Goal: Information Seeking & Learning: Learn about a topic

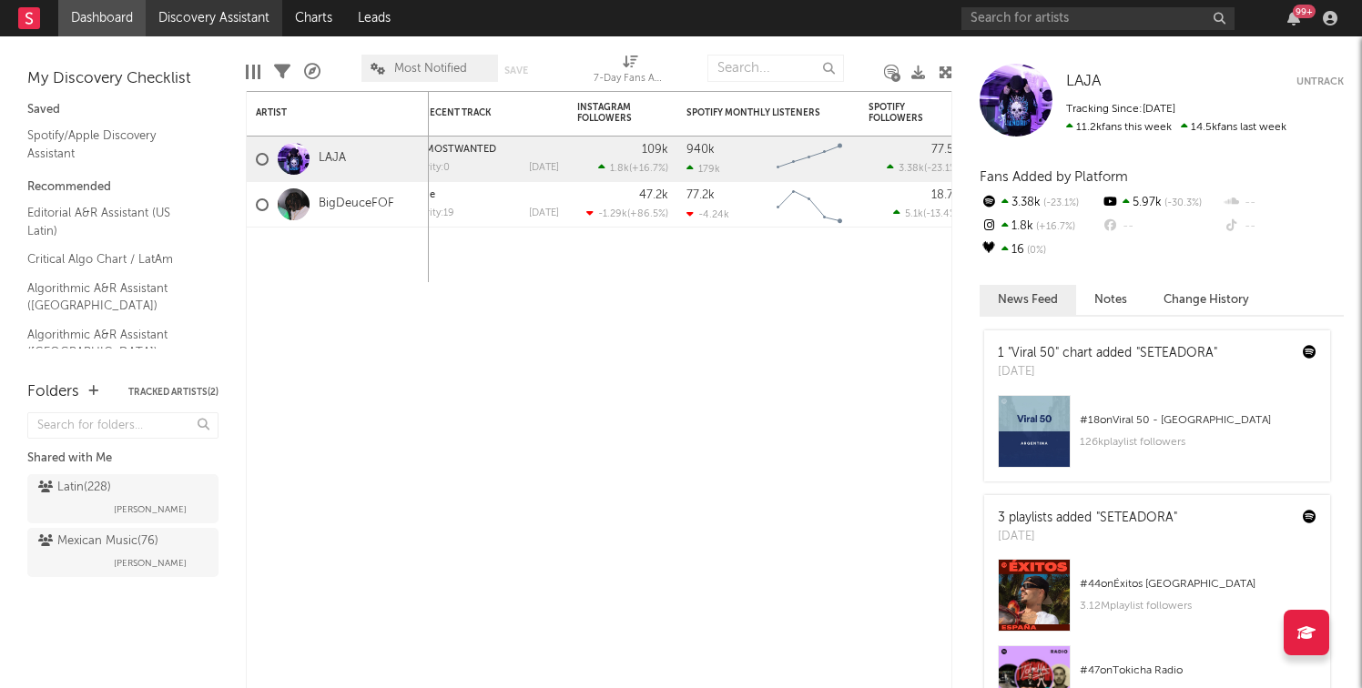
click at [229, 17] on link "Discovery Assistant" at bounding box center [214, 18] width 137 height 36
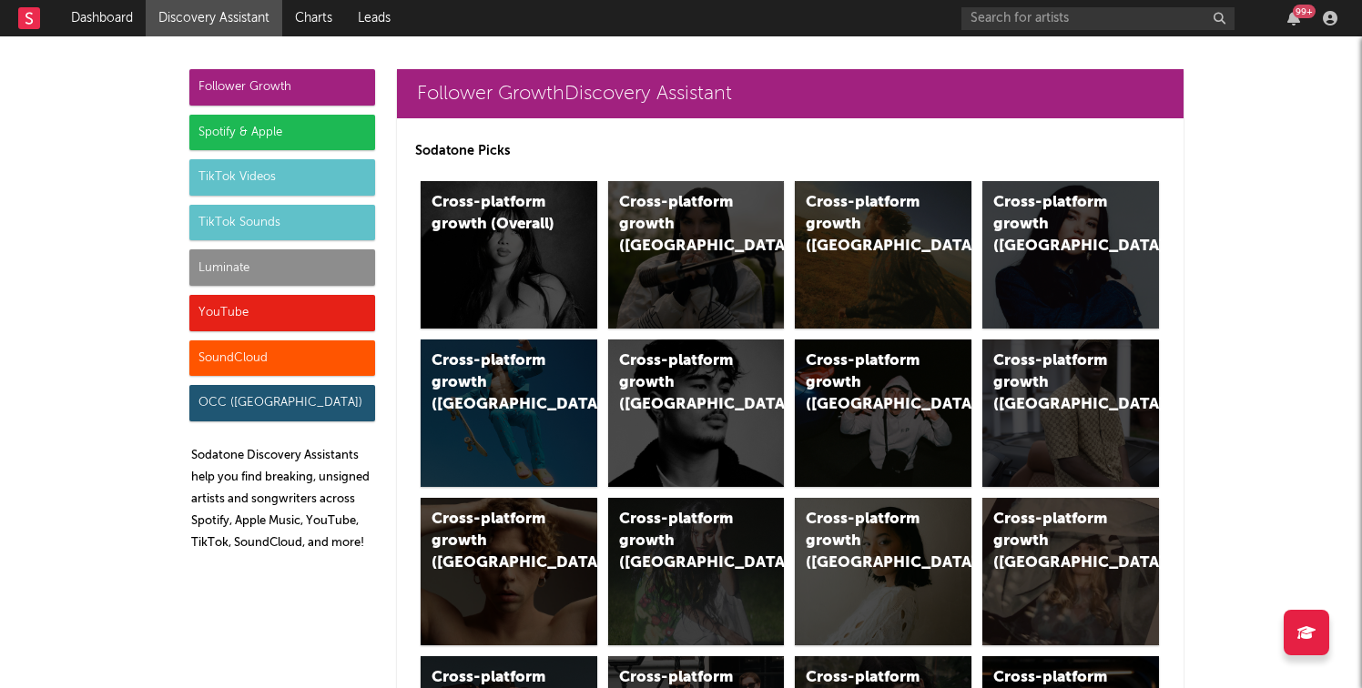
click at [275, 265] on div "Luminate" at bounding box center [282, 268] width 186 height 36
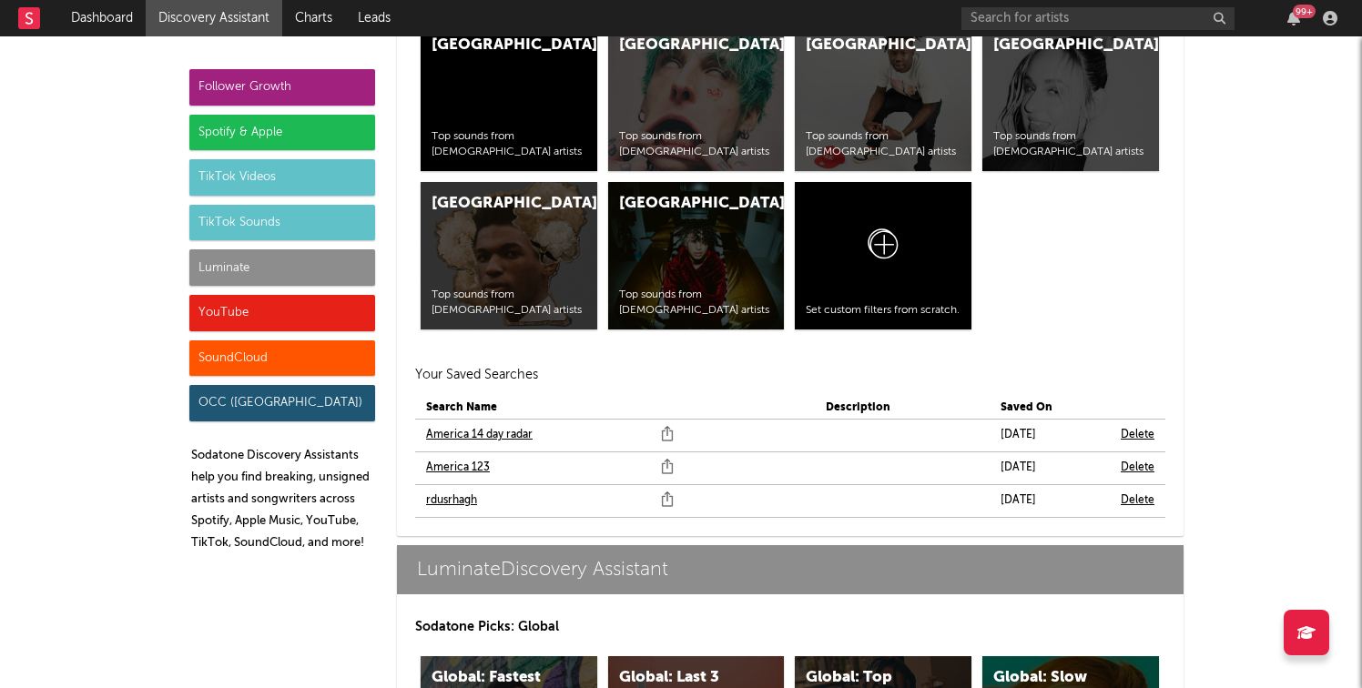
scroll to position [8502, 0]
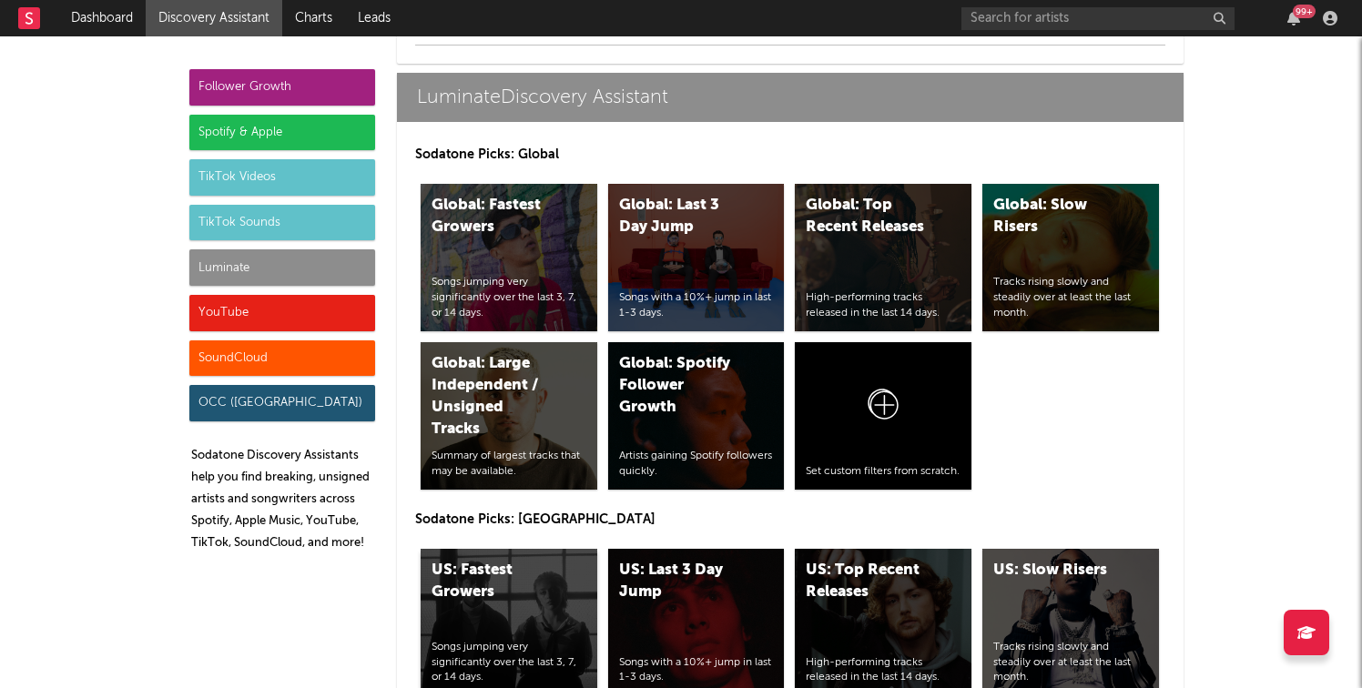
click at [487, 613] on div "US: Fastest Growers Songs jumping very significantly over the last 3, 7, or 14 …" at bounding box center [509, 623] width 177 height 148
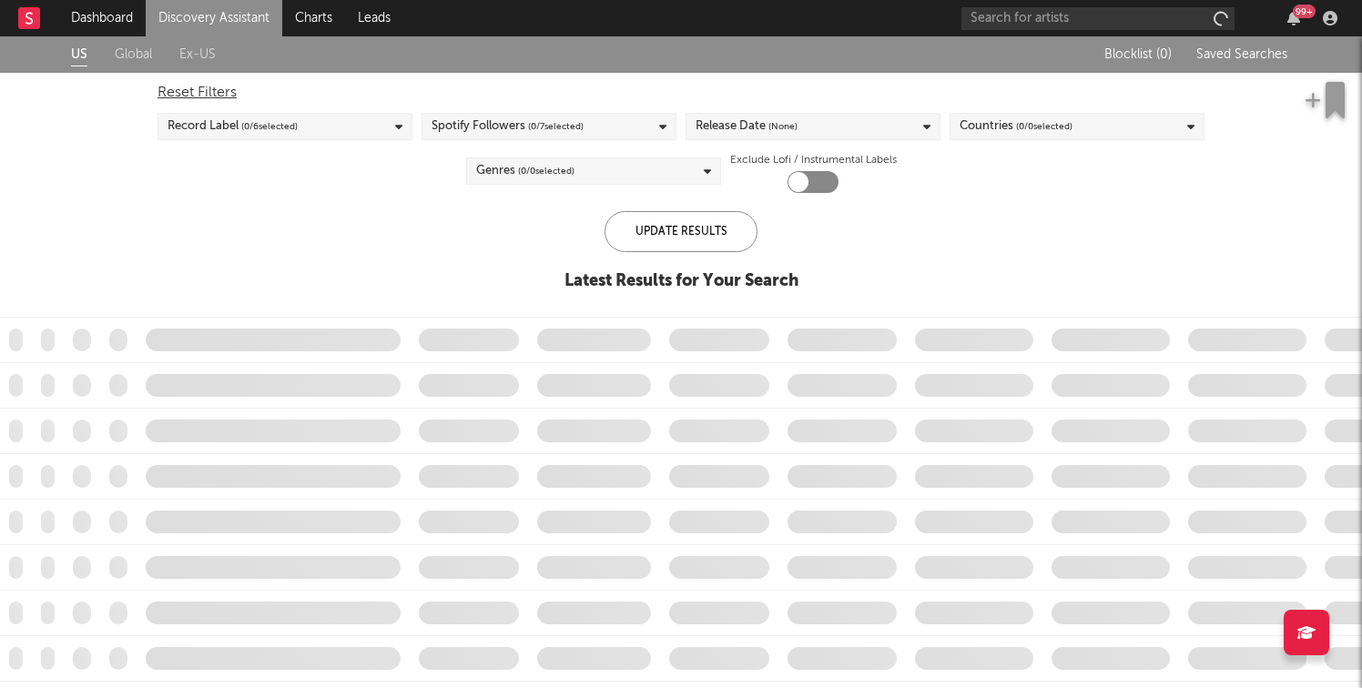
checkbox input "true"
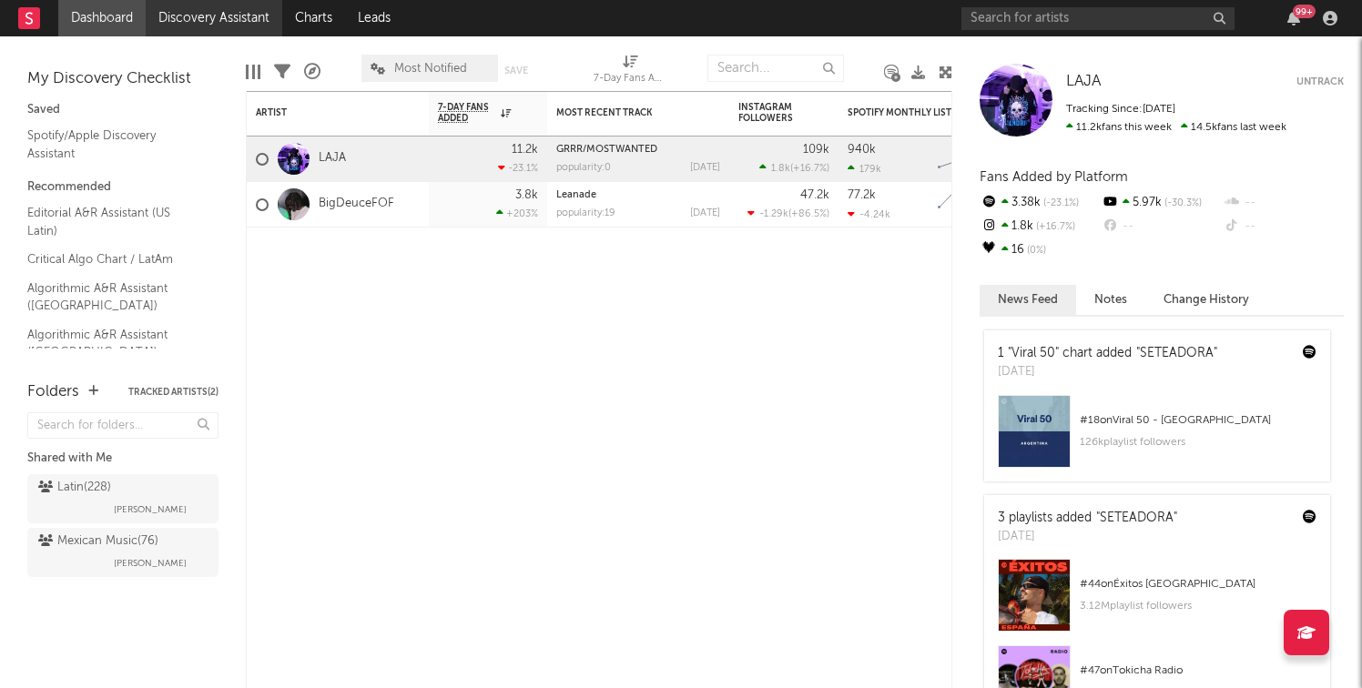
click at [180, 8] on link "Discovery Assistant" at bounding box center [214, 18] width 137 height 36
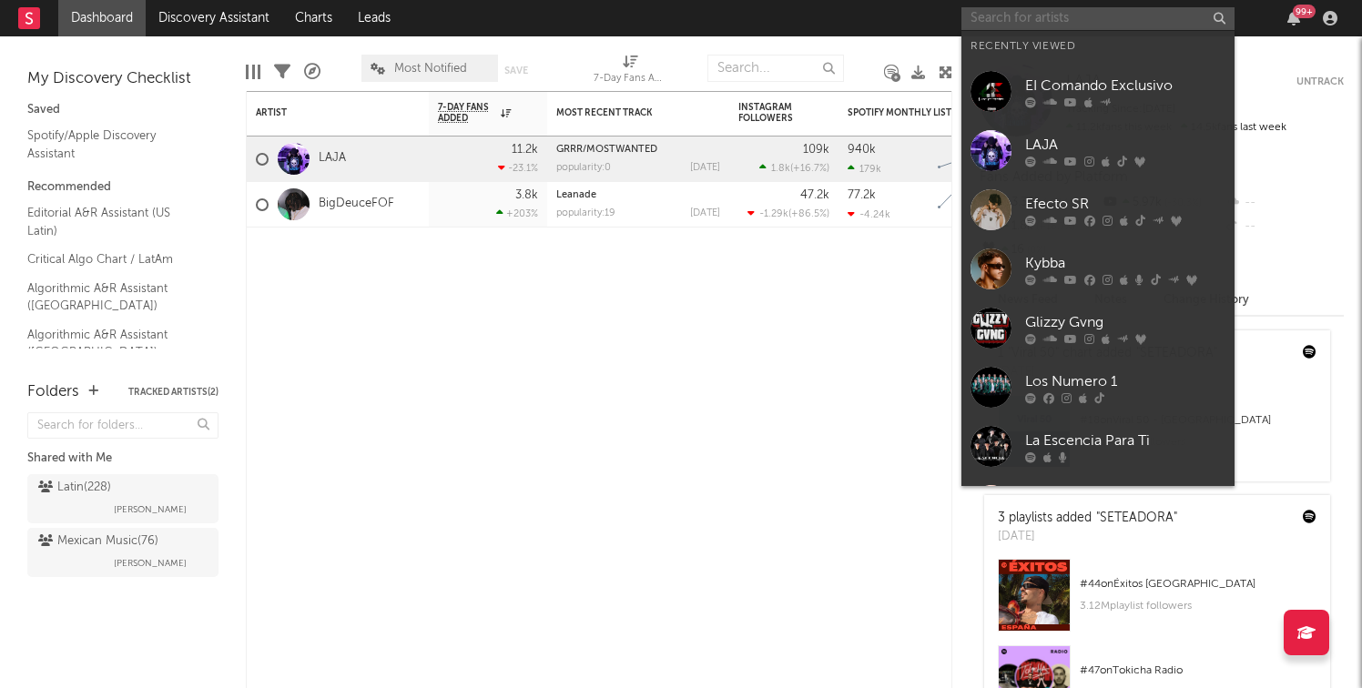
click at [1108, 18] on input "text" at bounding box center [1098, 18] width 273 height 23
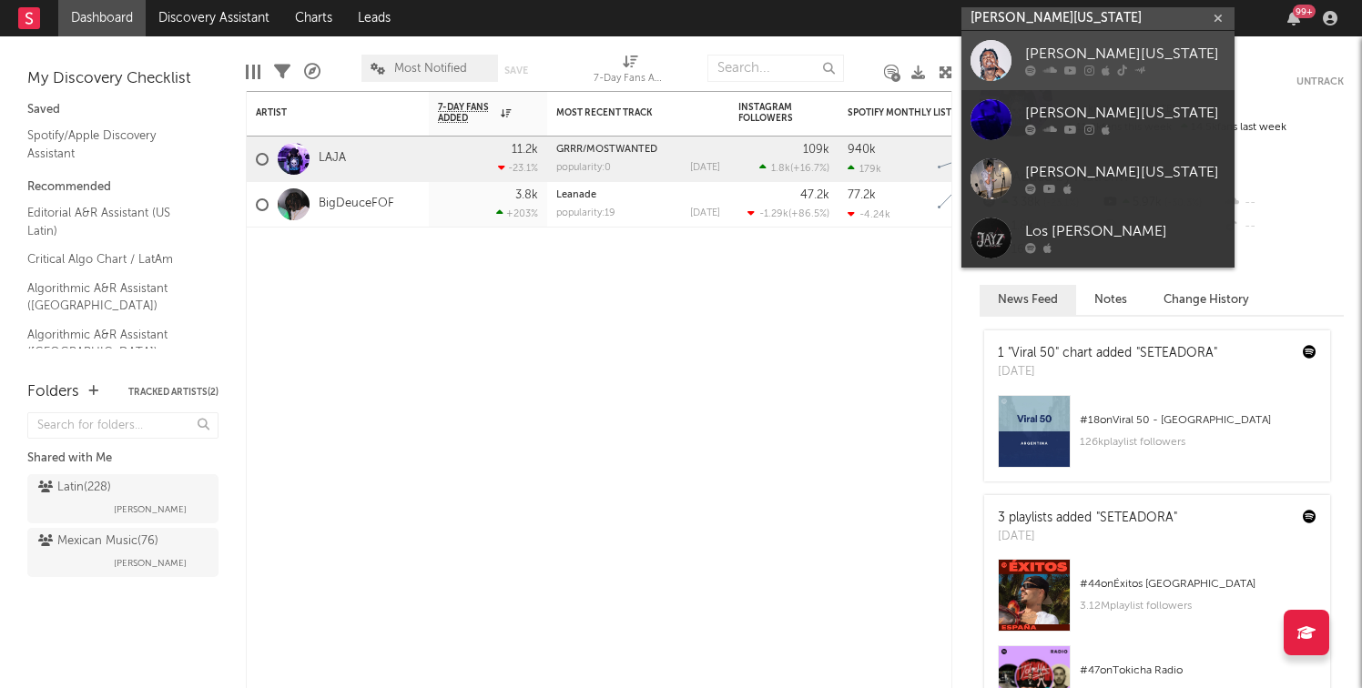
type input "jay montana"
click at [1080, 53] on div "Jay Montana" at bounding box center [1125, 55] width 200 height 22
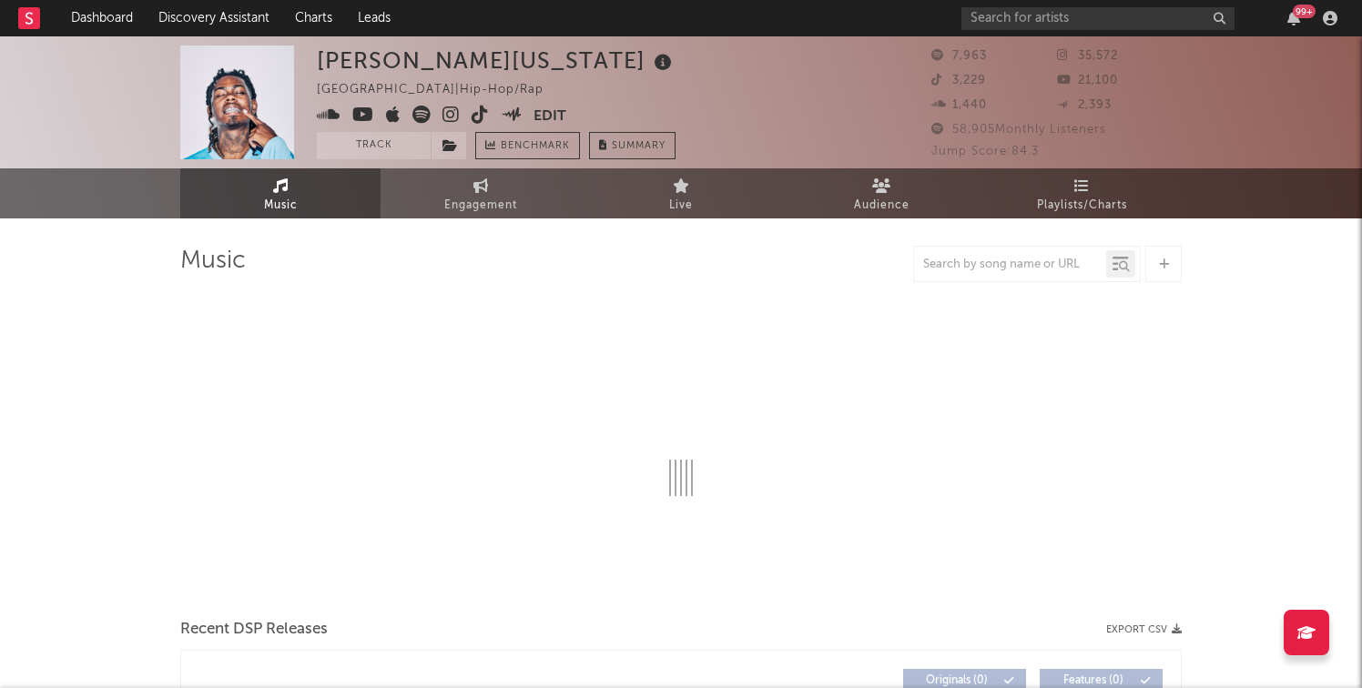
select select "6m"
